Goal: Find specific page/section: Find specific page/section

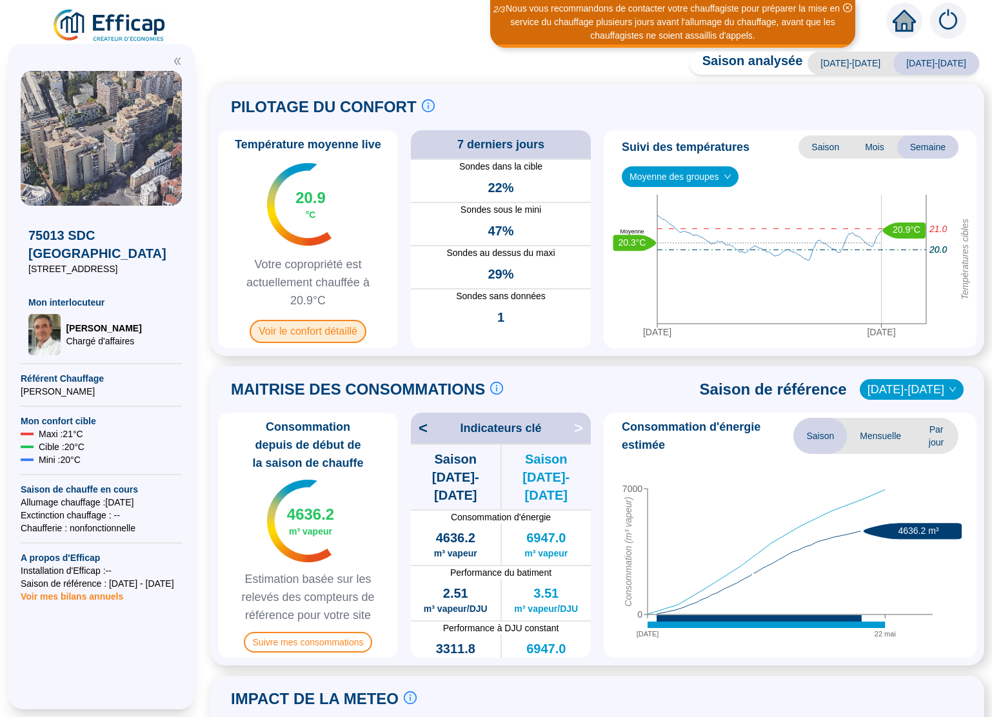
click at [337, 330] on span "Voir le confort détaillé" at bounding box center [308, 331] width 117 height 23
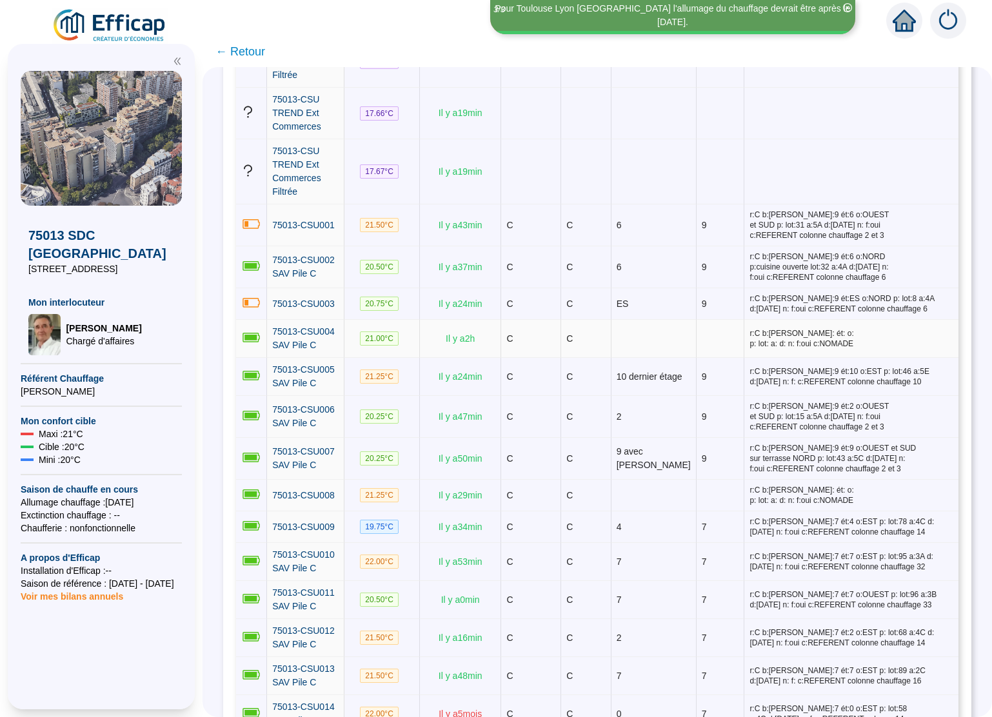
scroll to position [487, 0]
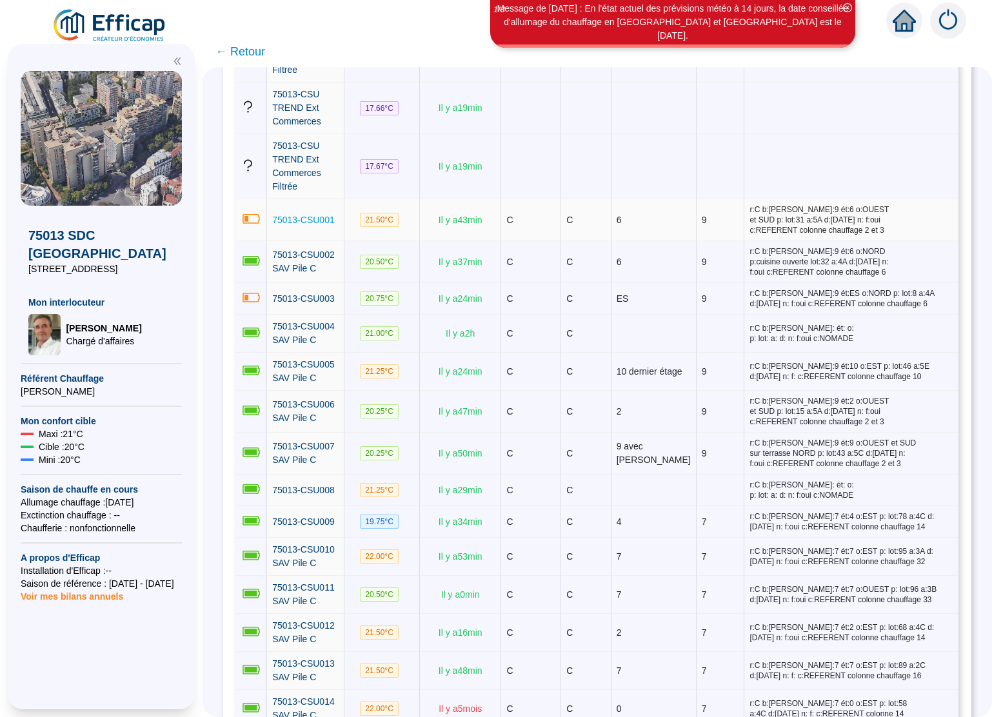
click at [314, 215] on span "75013-CSU001" at bounding box center [303, 220] width 63 height 10
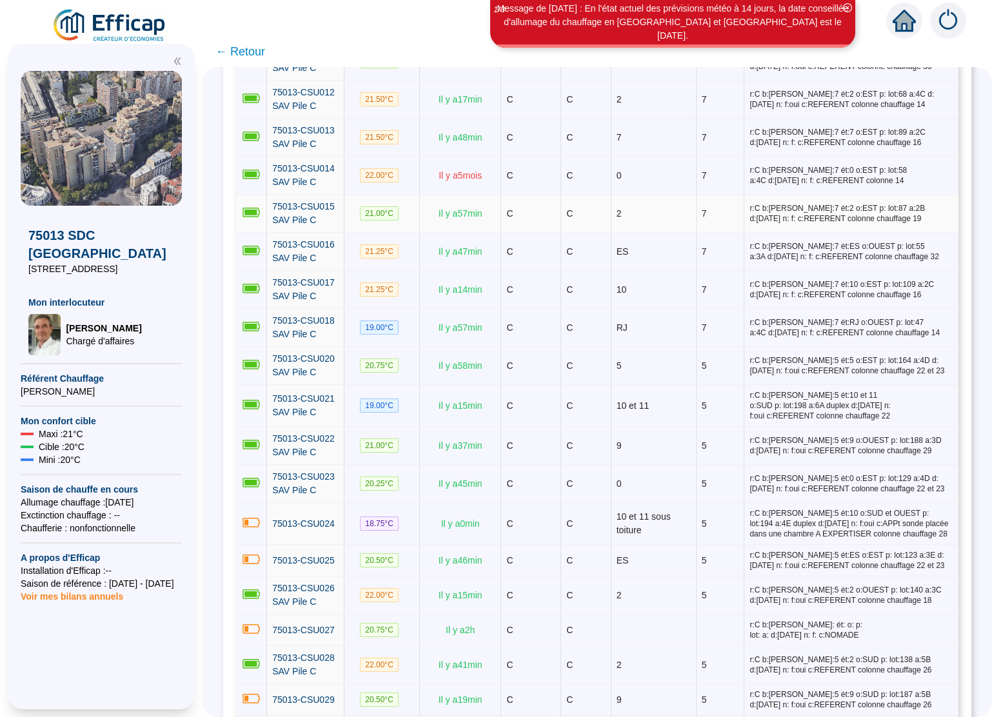
scroll to position [1022, 0]
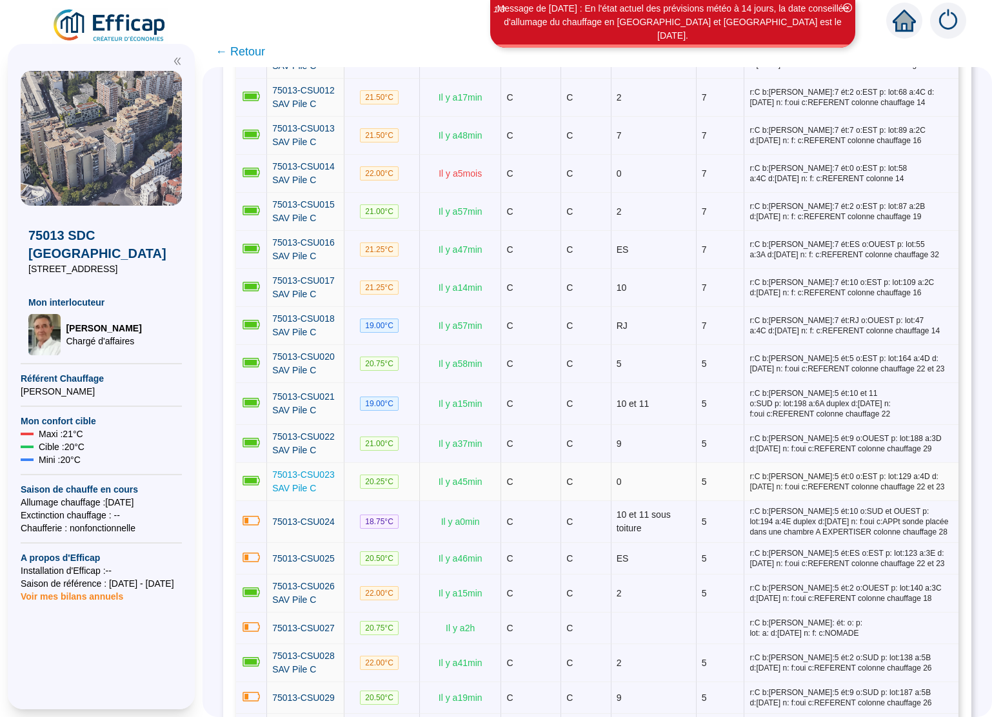
click at [302, 473] on span "75013-CSU023 SAV Pile C" at bounding box center [303, 481] width 63 height 24
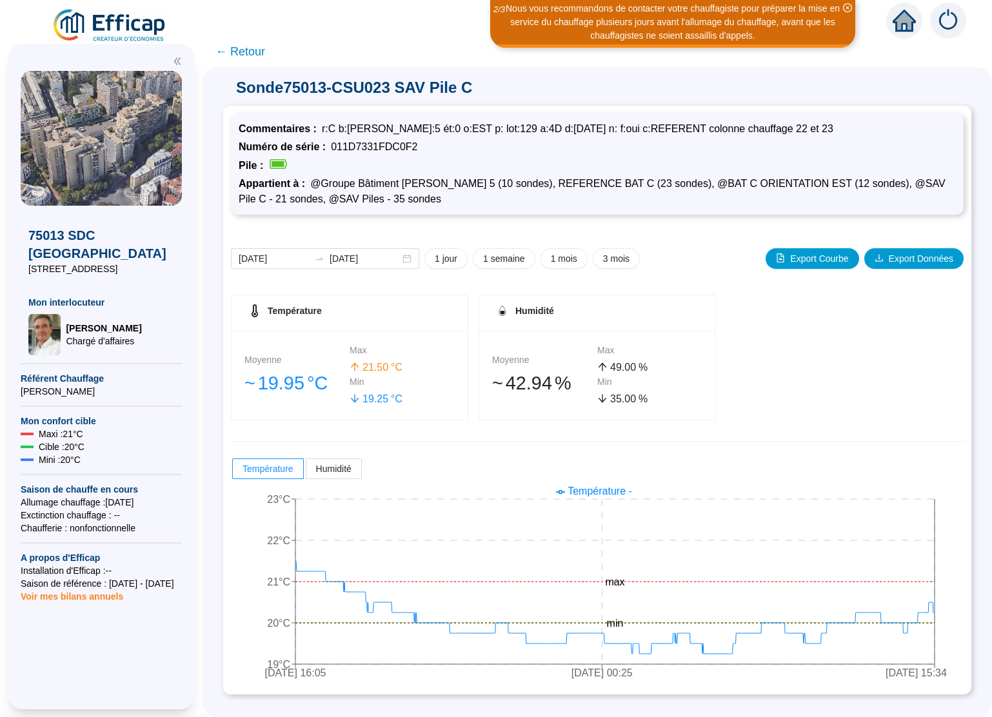
click at [847, 8] on icon "close-circle" at bounding box center [847, 7] width 9 height 9
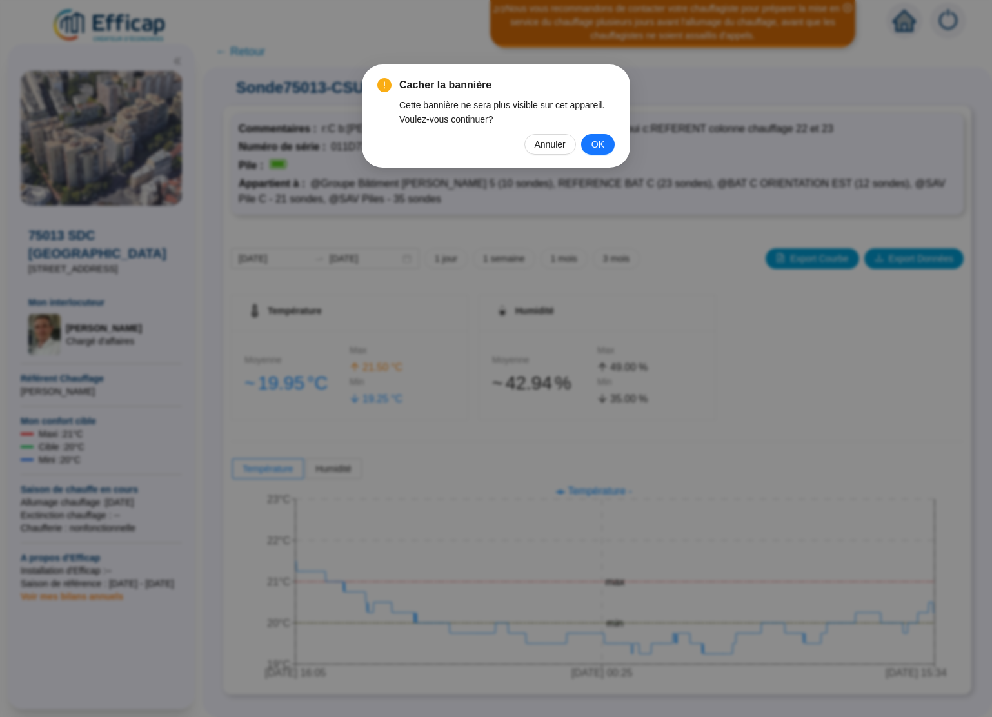
click at [543, 142] on span "Annuler" at bounding box center [550, 144] width 31 height 14
